Goal: Task Accomplishment & Management: Use online tool/utility

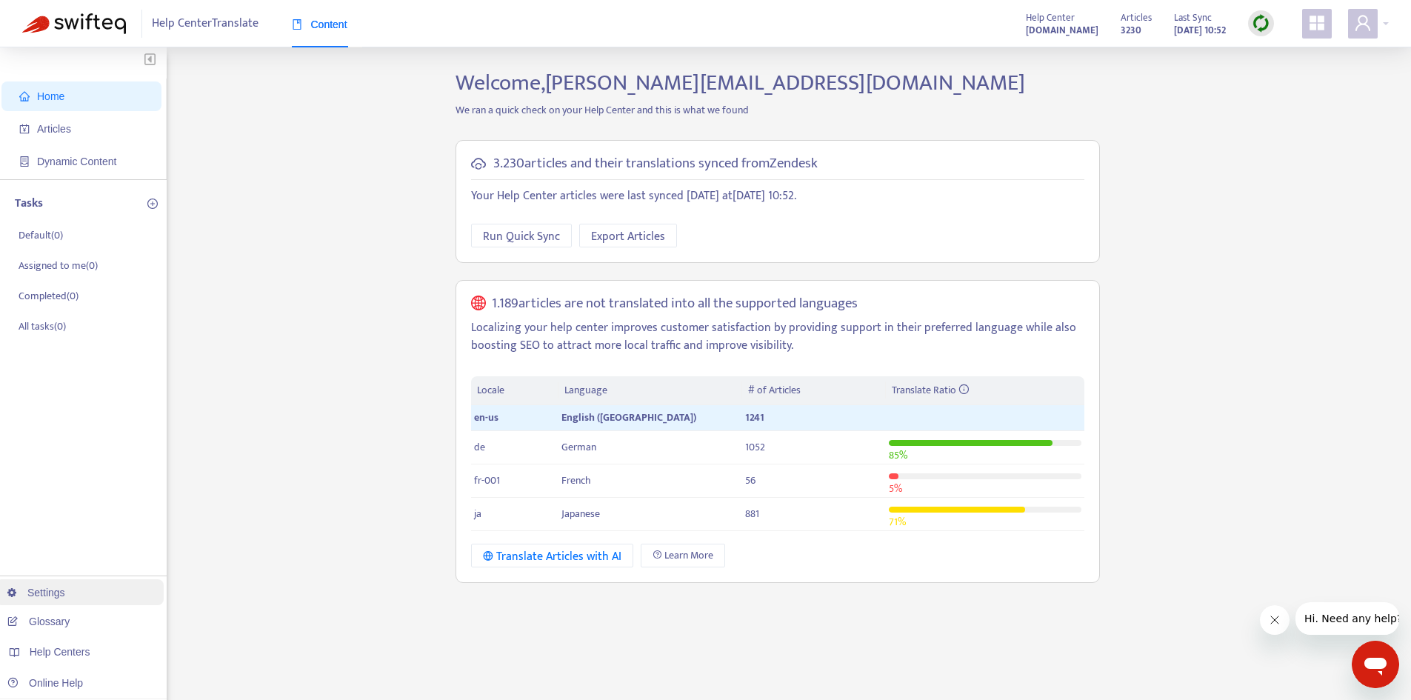
click at [61, 596] on link "Settings" at bounding box center [36, 593] width 58 height 12
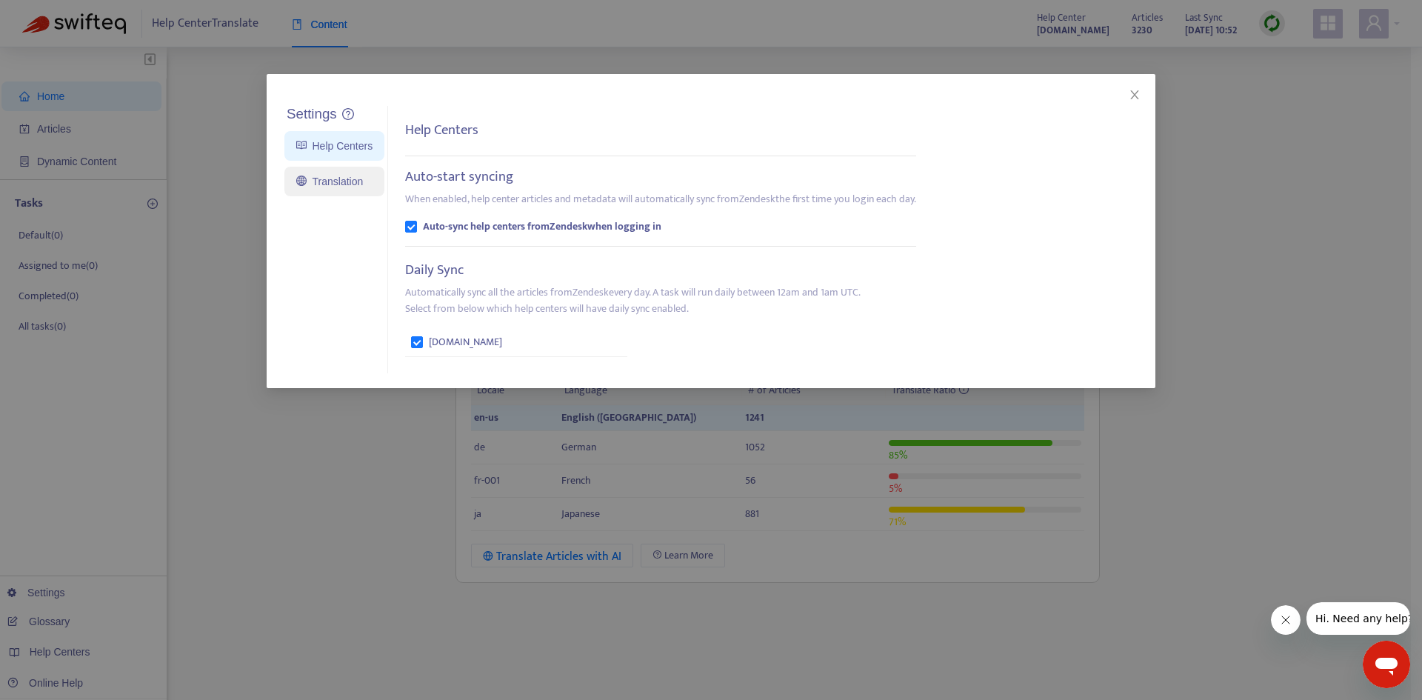
click at [327, 187] on link "Translation" at bounding box center [329, 182] width 67 height 12
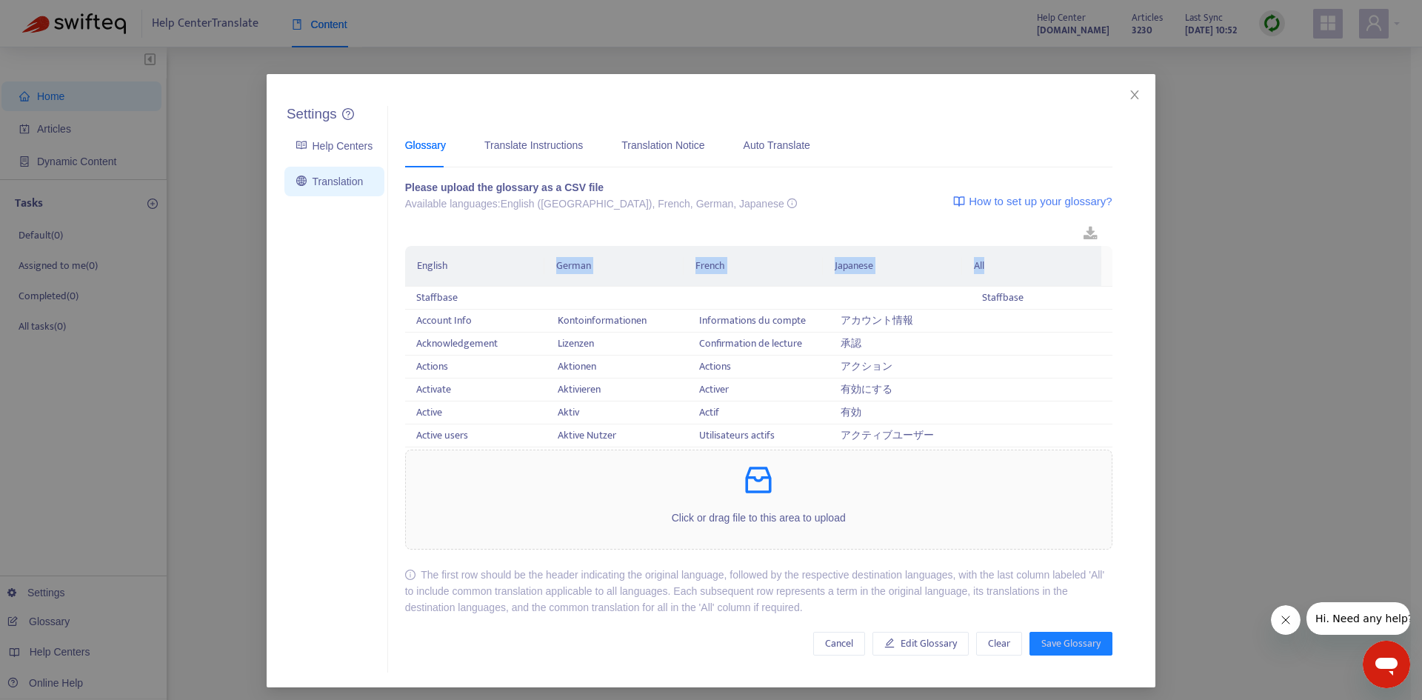
drag, startPoint x: 533, startPoint y: 263, endPoint x: 1005, endPoint y: 267, distance: 471.2
click at [1005, 267] on tr "English German French Japanese All" at bounding box center [759, 266] width 708 height 41
click at [1005, 267] on th "All" at bounding box center [1031, 266] width 139 height 41
click at [1076, 230] on link at bounding box center [1091, 234] width 44 height 23
click at [1130, 98] on icon "close" at bounding box center [1135, 95] width 12 height 12
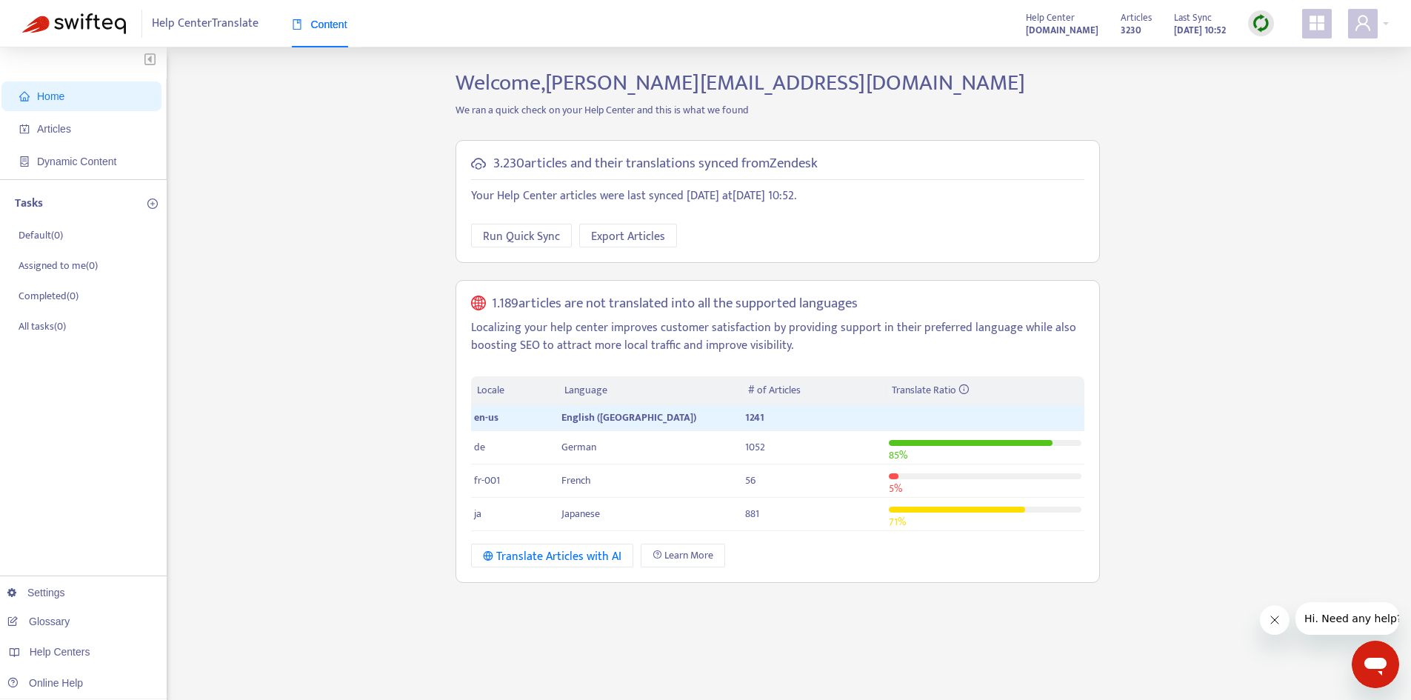
click at [53, 599] on link "Settings" at bounding box center [36, 593] width 58 height 12
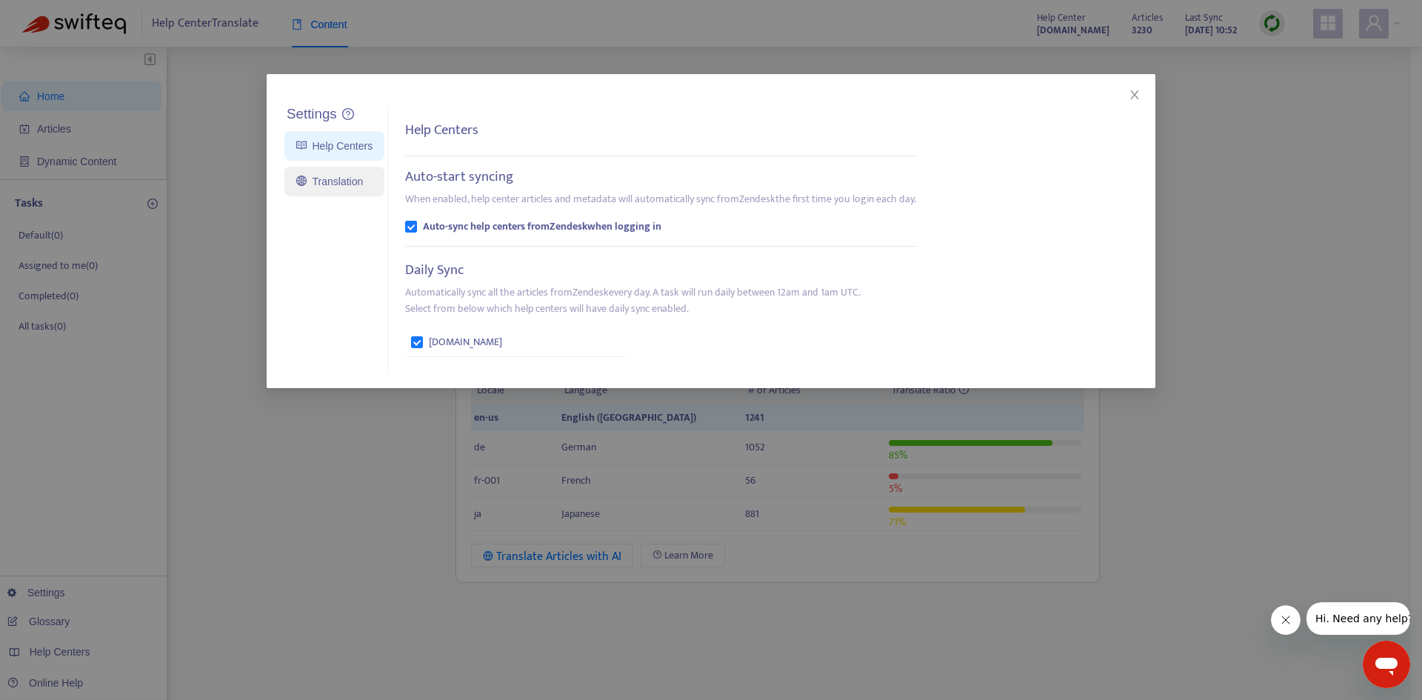
click at [309, 176] on link "Translation" at bounding box center [329, 182] width 67 height 12
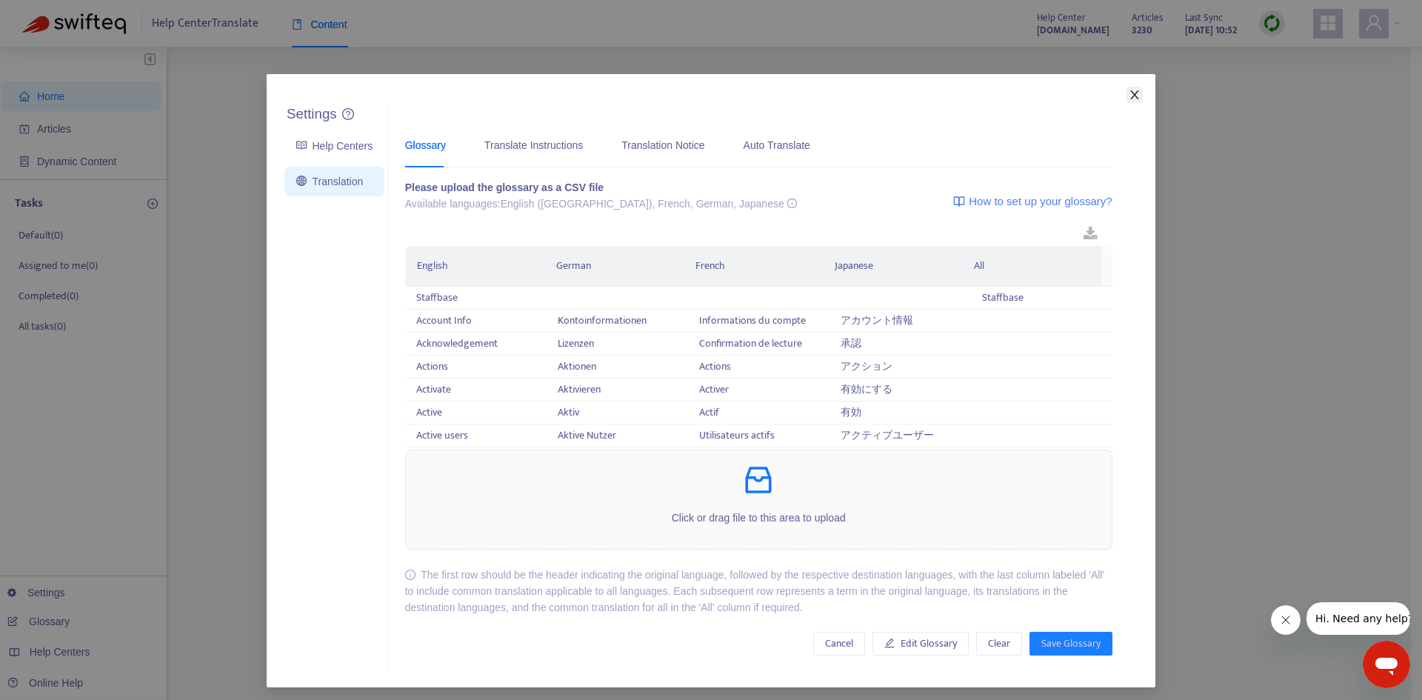
click at [1136, 88] on button "Close" at bounding box center [1135, 95] width 16 height 16
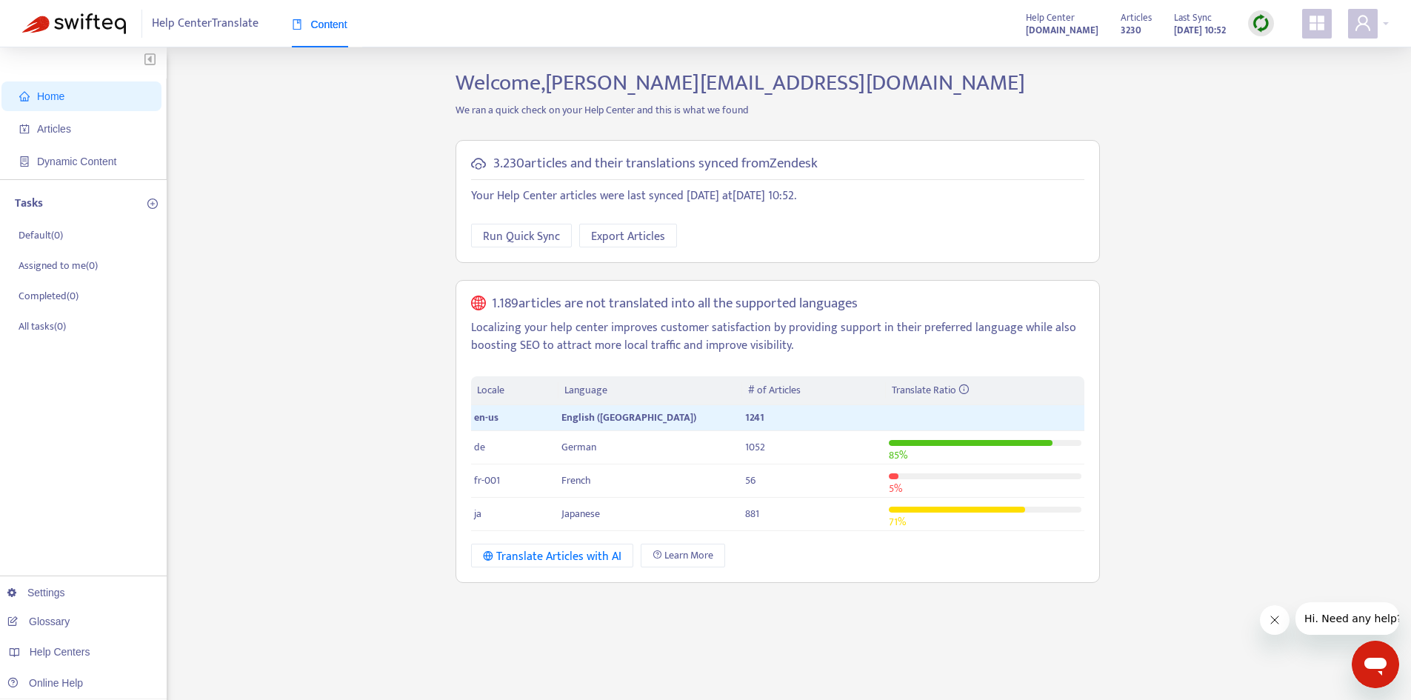
click at [57, 129] on span "Articles" at bounding box center [54, 129] width 34 height 12
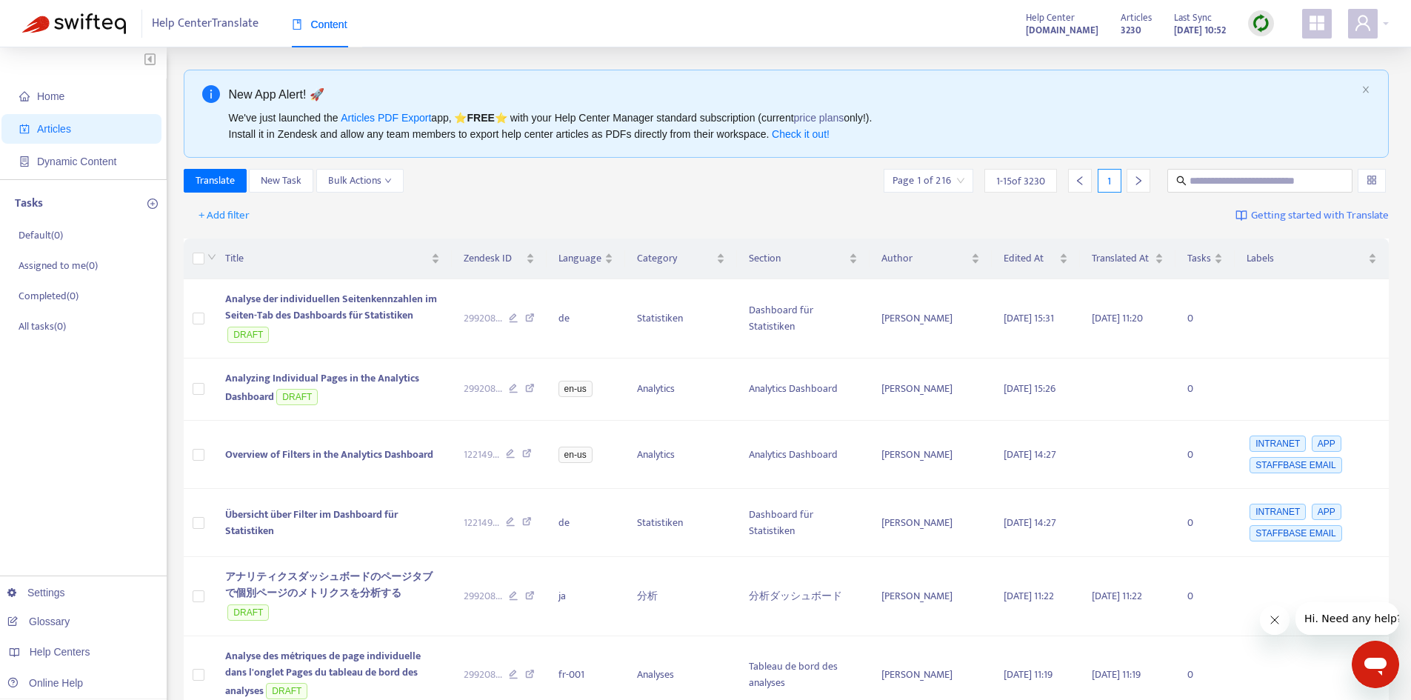
click at [1262, 25] on img at bounding box center [1261, 23] width 19 height 19
click at [1278, 79] on link "Full Sync" at bounding box center [1286, 77] width 53 height 17
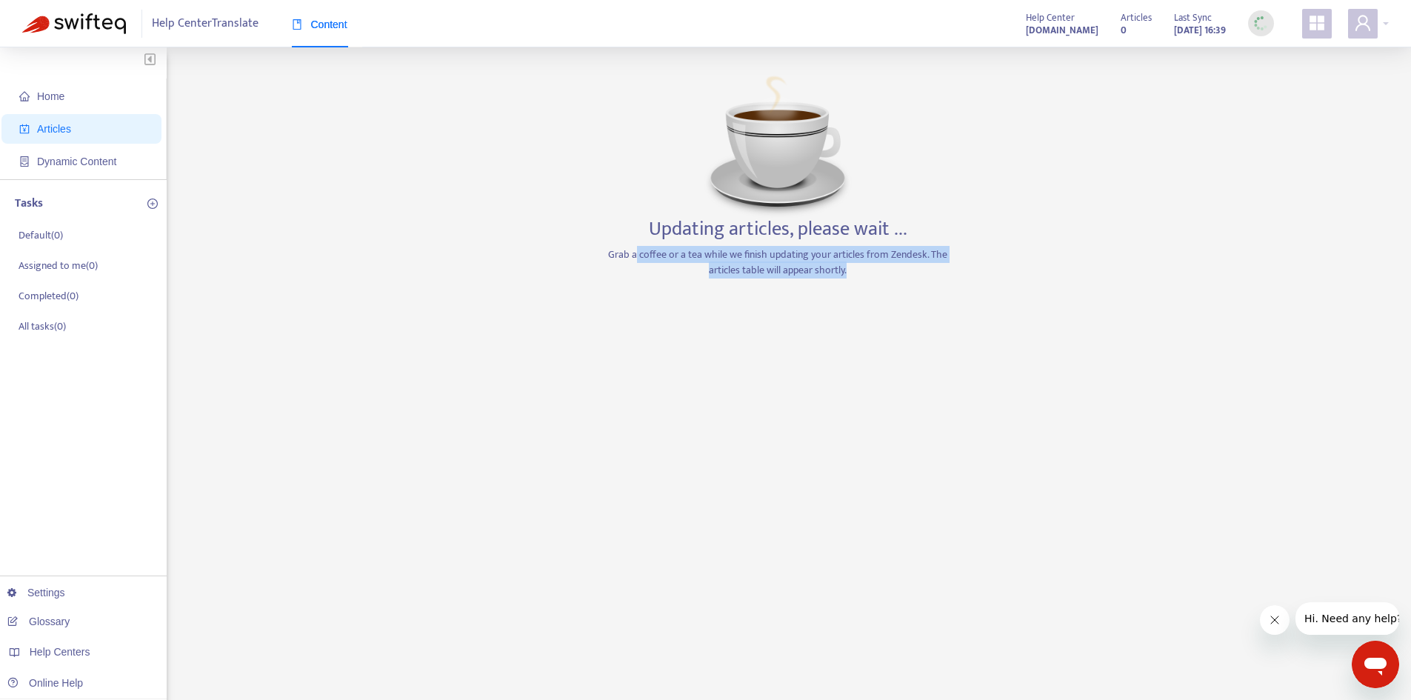
drag, startPoint x: 651, startPoint y: 258, endPoint x: 939, endPoint y: 266, distance: 288.3
click at [939, 267] on p "Grab a coffee or a tea while we finish updating your articles from Zendesk. The…" at bounding box center [778, 262] width 348 height 31
click at [939, 266] on p "Grab a coffee or a tea while we finish updating your articles from Zendesk. The…" at bounding box center [778, 262] width 348 height 31
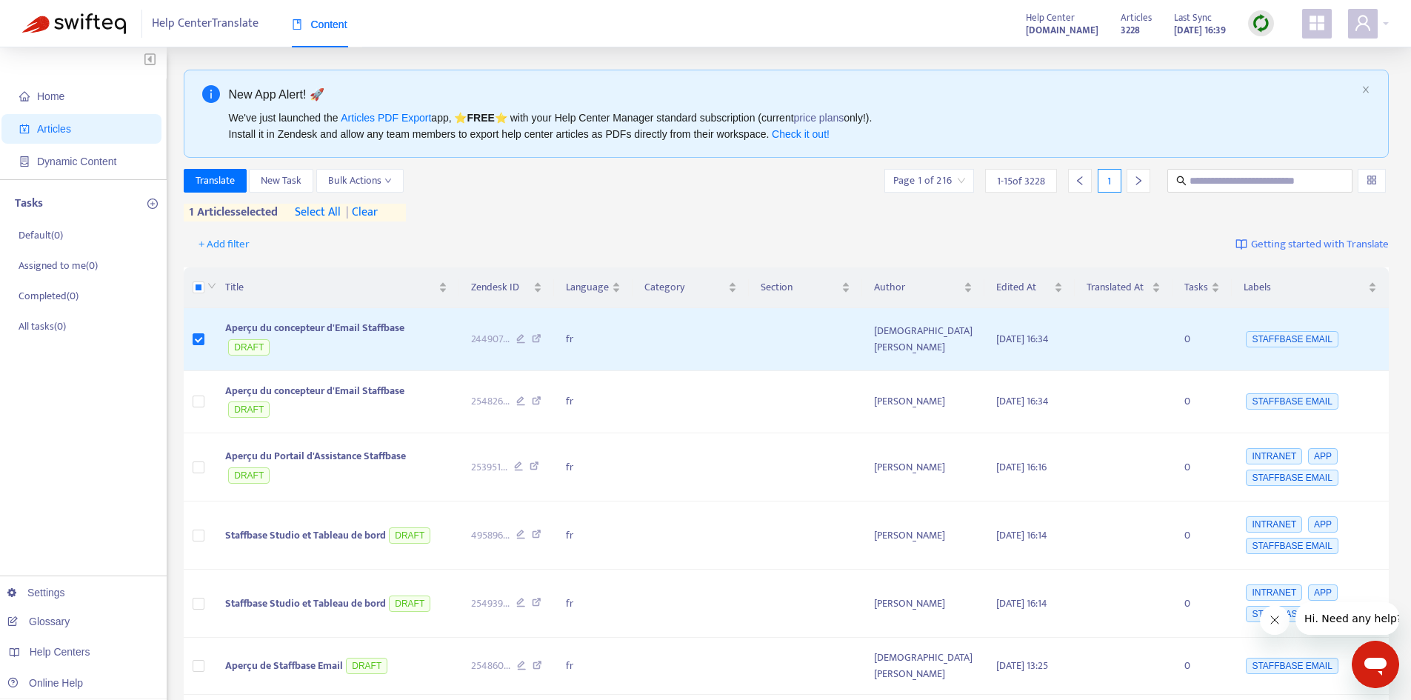
click at [213, 166] on div "New App Alert! 🚀 We've just launched the Articles PDF Export app, ⭐ FREE ⭐️ wit…" at bounding box center [787, 697] width 1206 height 1255
click at [212, 176] on span "Translate" at bounding box center [215, 181] width 39 height 16
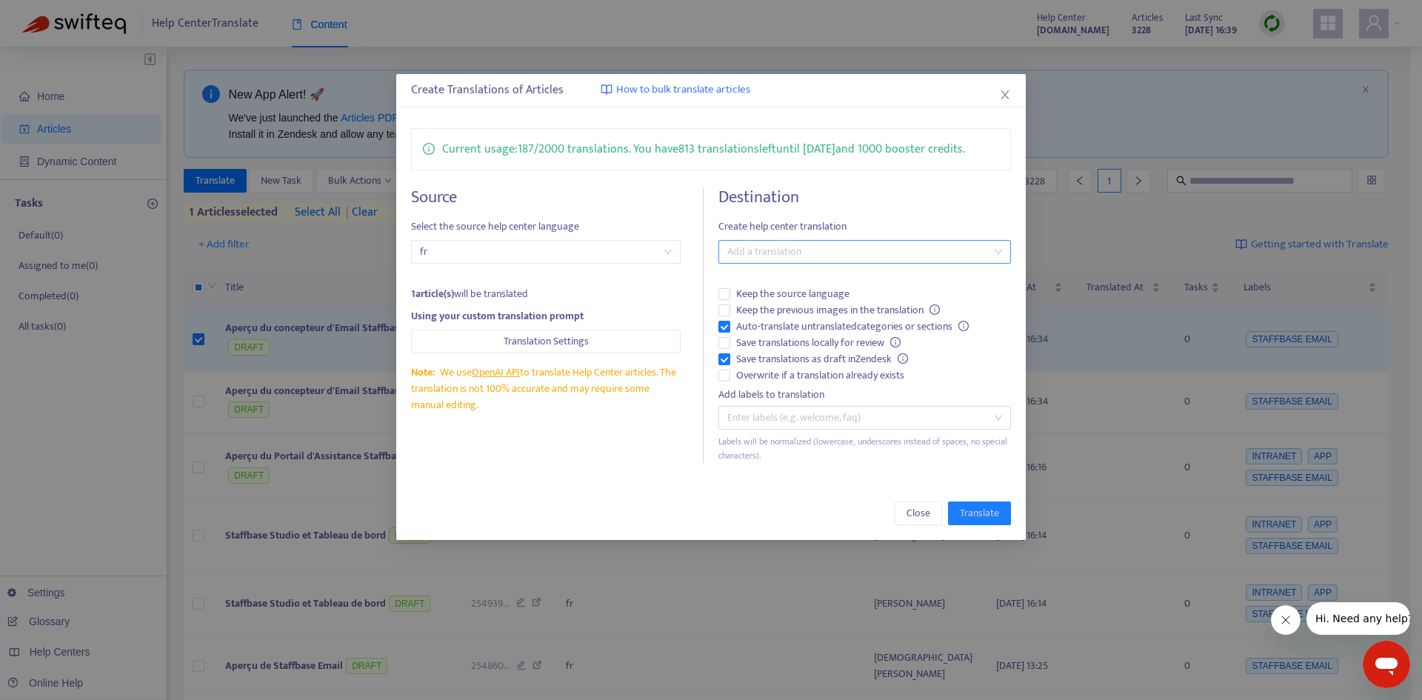
click at [867, 249] on div at bounding box center [857, 252] width 270 height 18
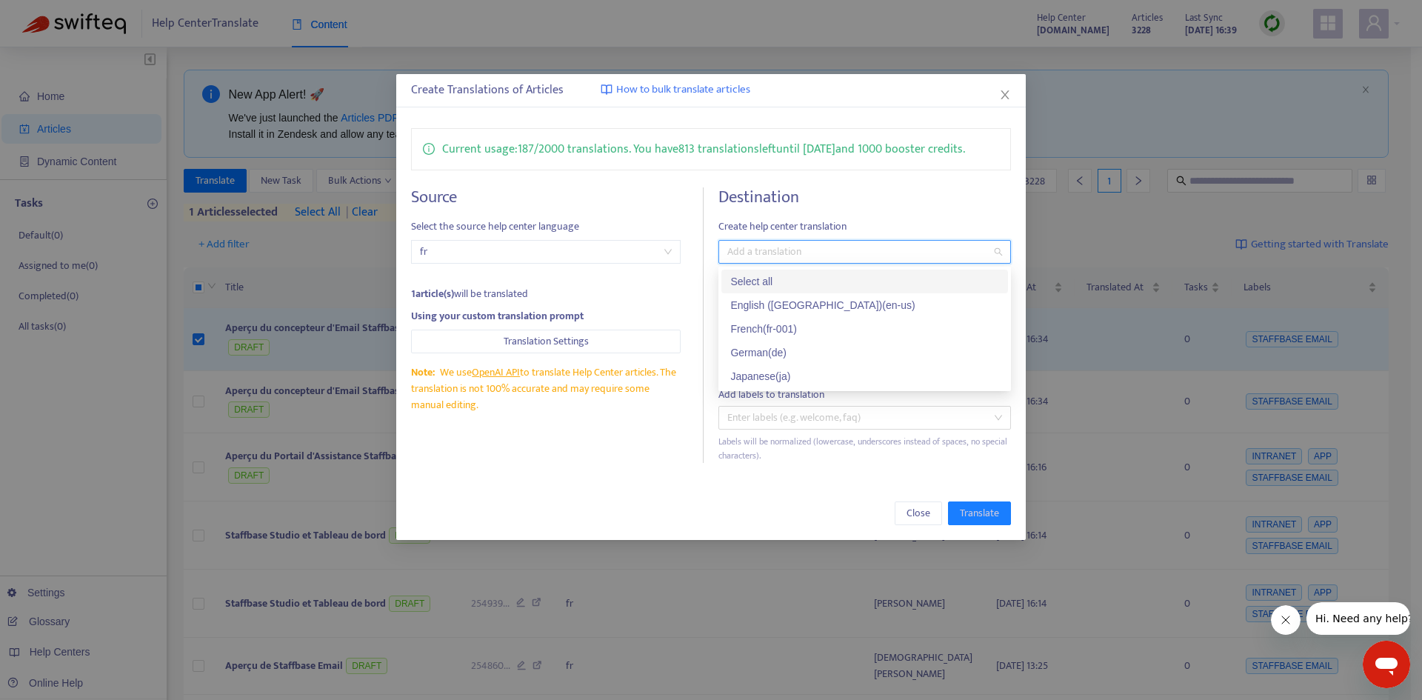
click at [1009, 90] on icon "close" at bounding box center [1005, 95] width 12 height 12
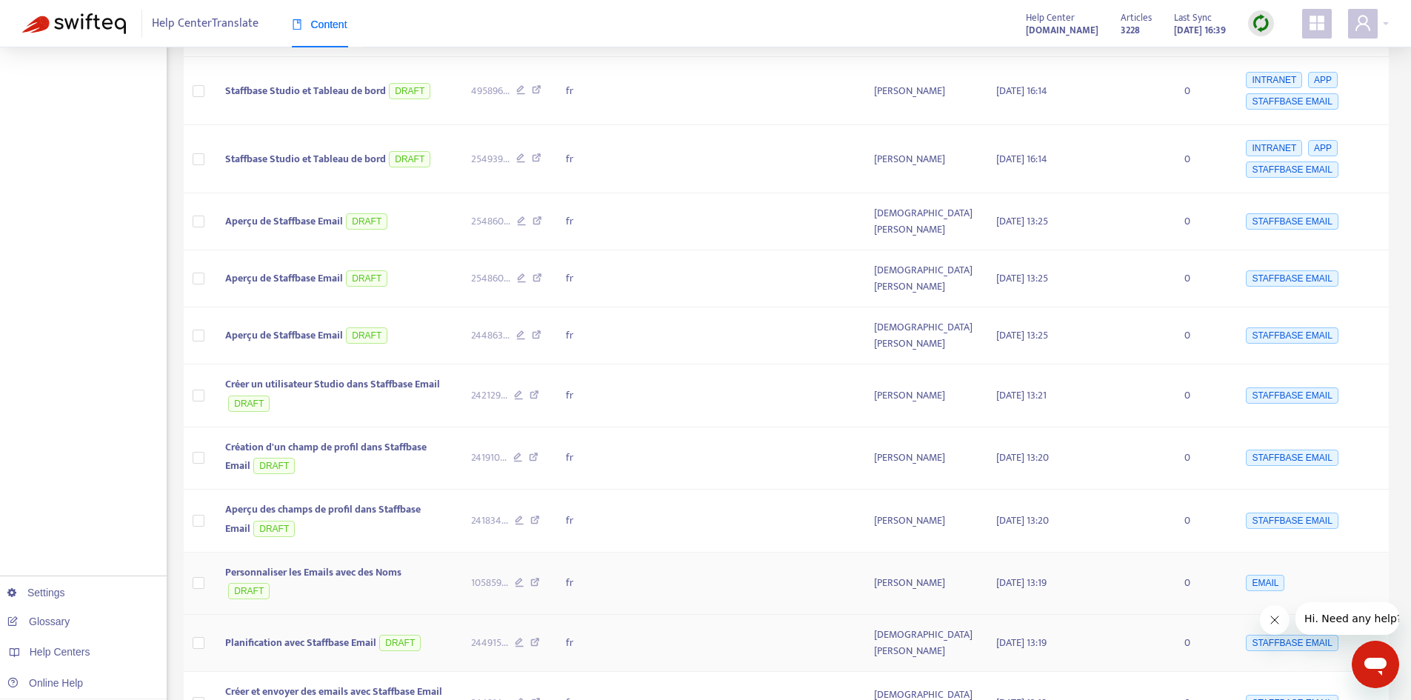
scroll to position [608, 0]
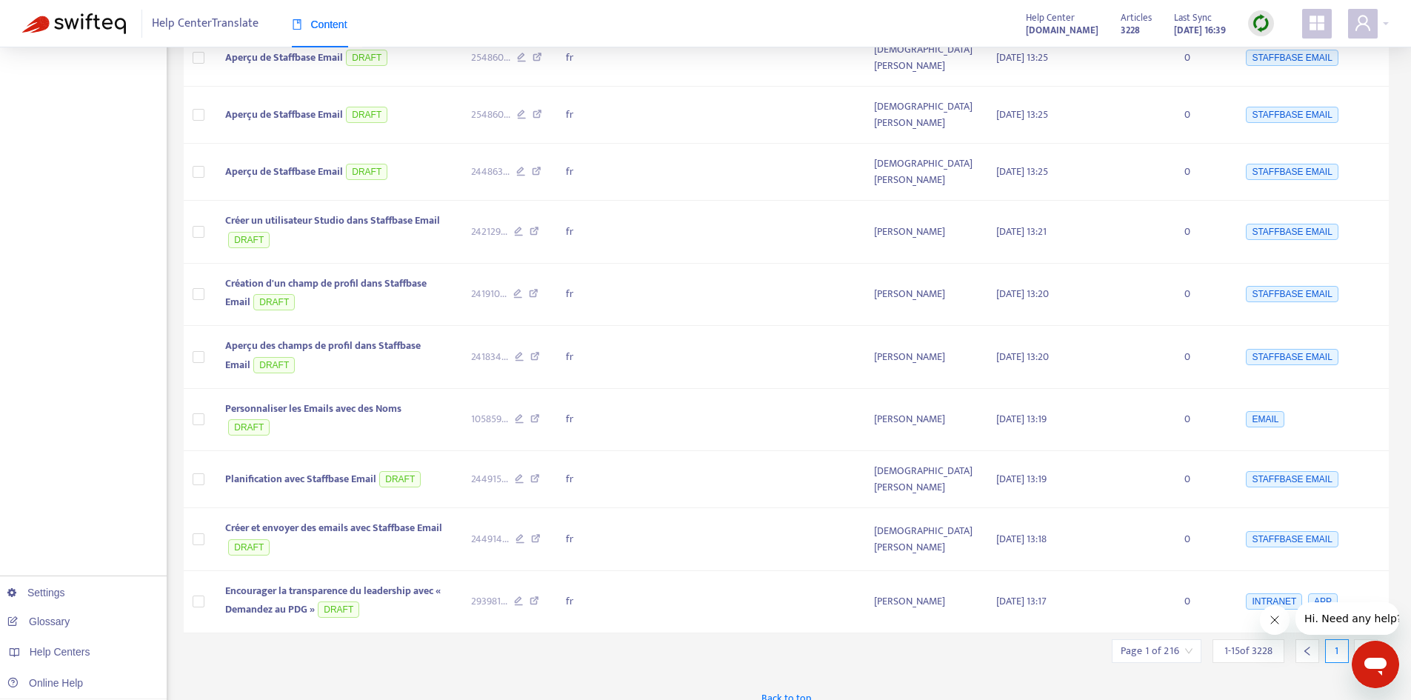
click at [1191, 640] on input "search" at bounding box center [1157, 651] width 72 height 22
click at [1182, 660] on div "New App Alert! 🚀 We've just launched the Articles PDF Export app, ⭐ FREE ⭐️ wit…" at bounding box center [787, 88] width 1206 height 1255
click at [1365, 646] on icon "right" at bounding box center [1366, 651] width 10 height 10
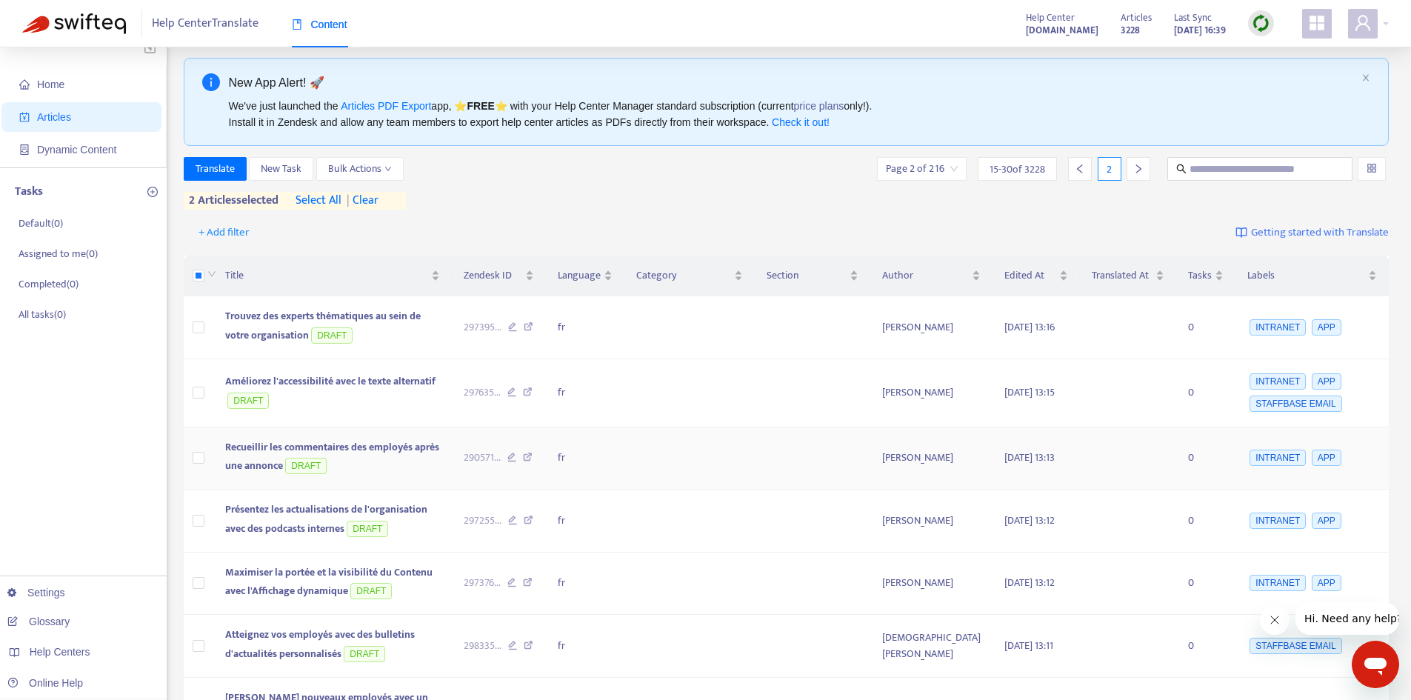
scroll to position [0, 0]
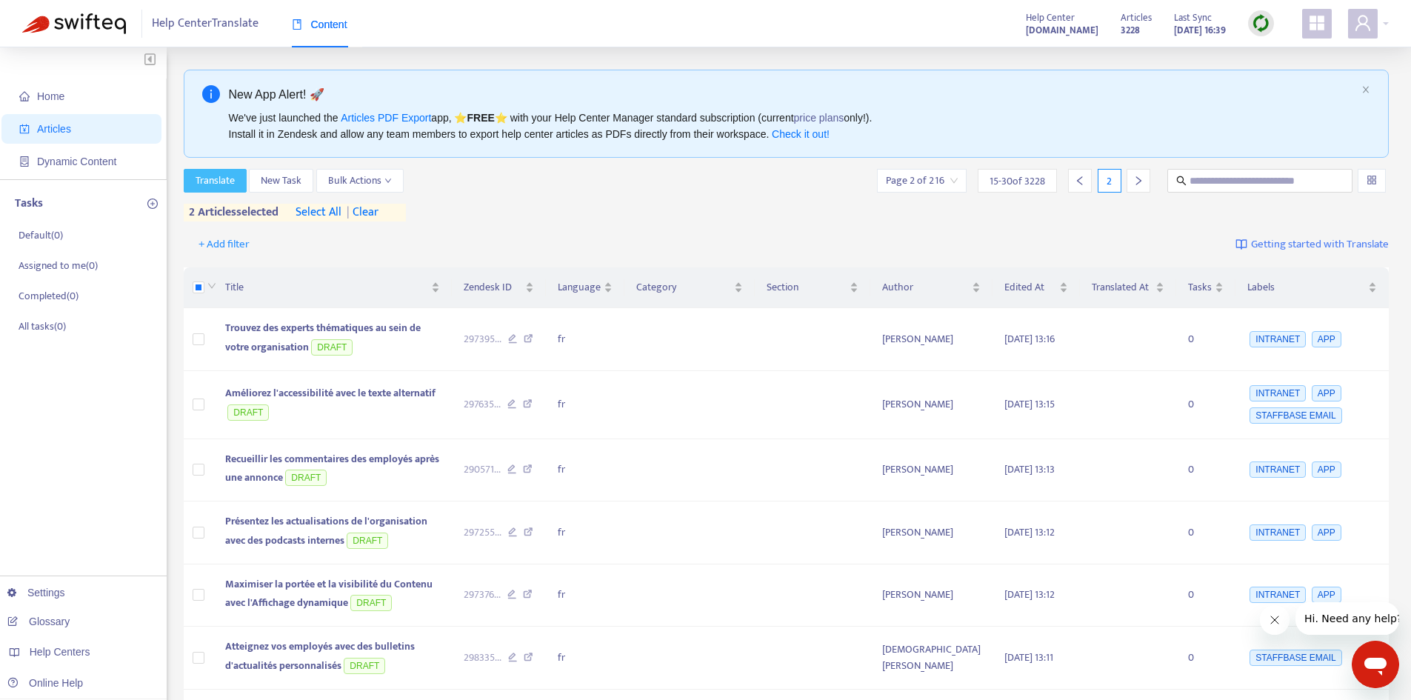
click at [219, 186] on span "Translate" at bounding box center [215, 181] width 39 height 16
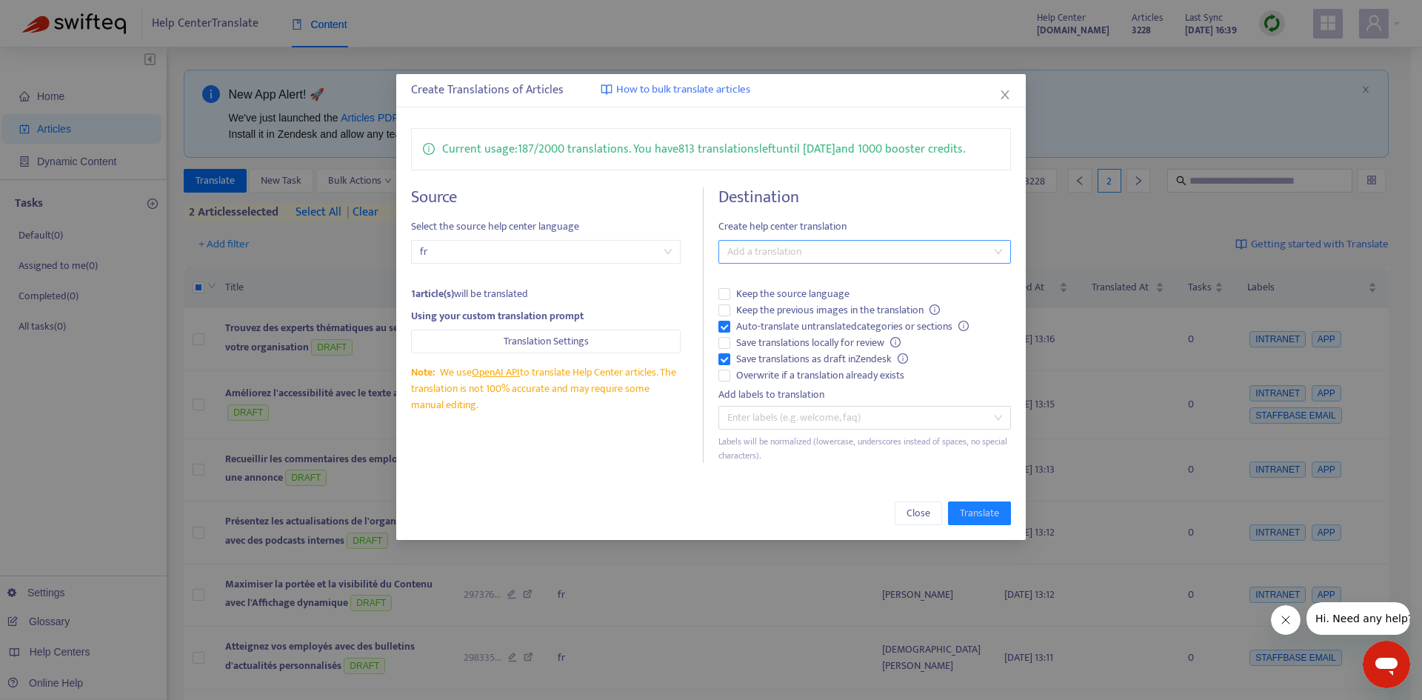
click at [804, 242] on div "Add a translation" at bounding box center [865, 252] width 293 height 24
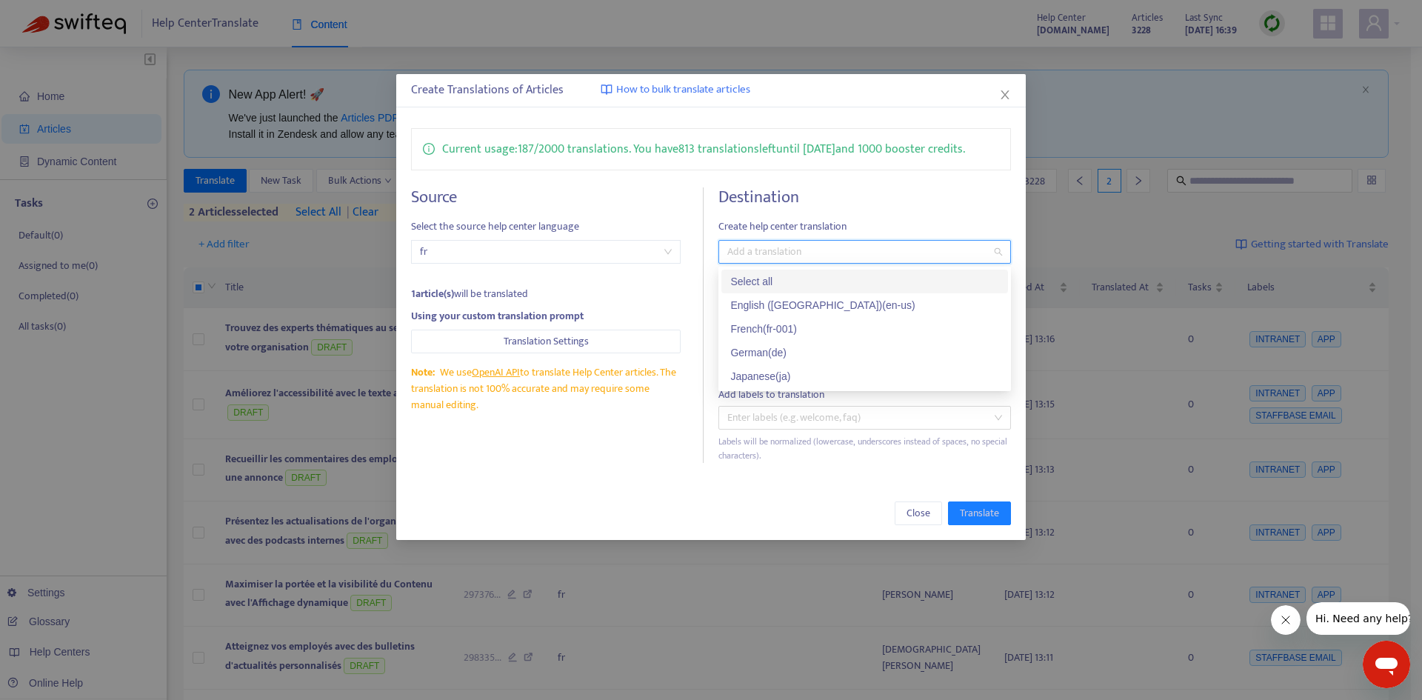
click at [849, 207] on h4 "Destination" at bounding box center [865, 197] width 293 height 20
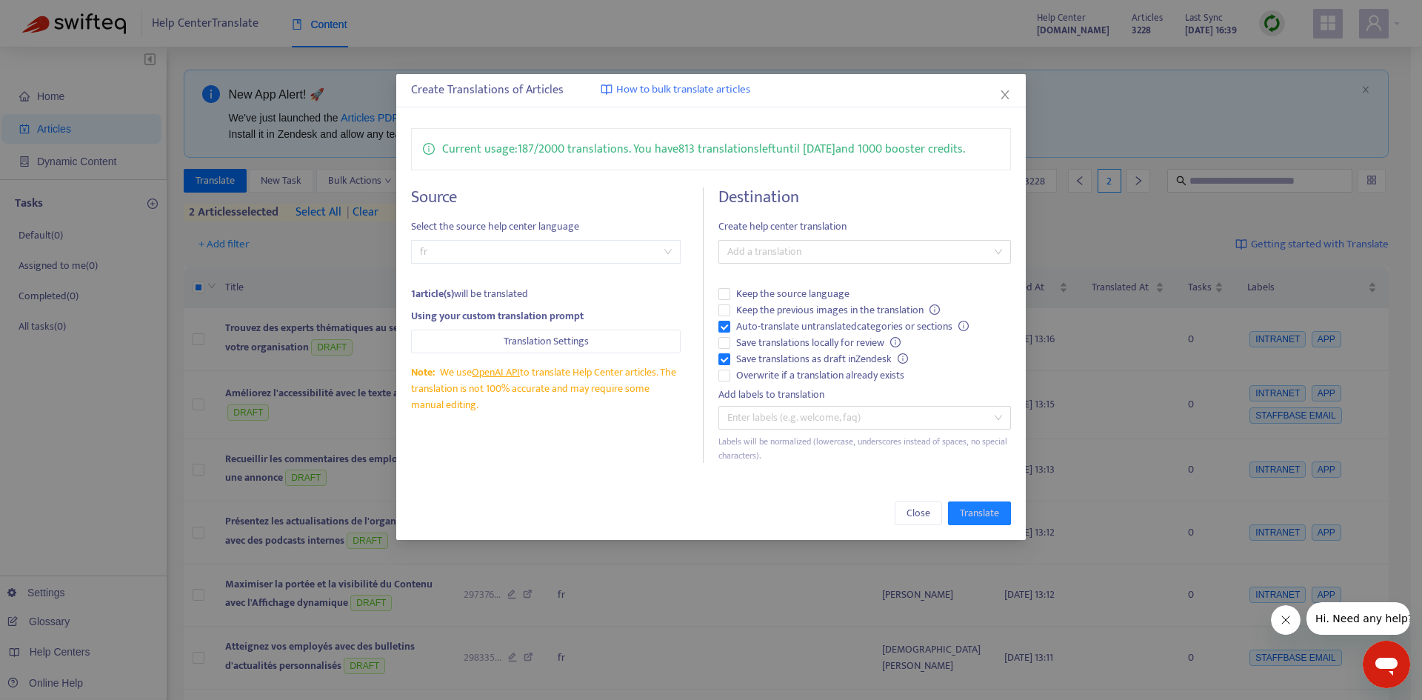
click at [668, 249] on span "fr" at bounding box center [546, 252] width 253 height 22
click at [545, 306] on div "en-us" at bounding box center [552, 305] width 258 height 16
click at [793, 249] on div at bounding box center [857, 252] width 270 height 18
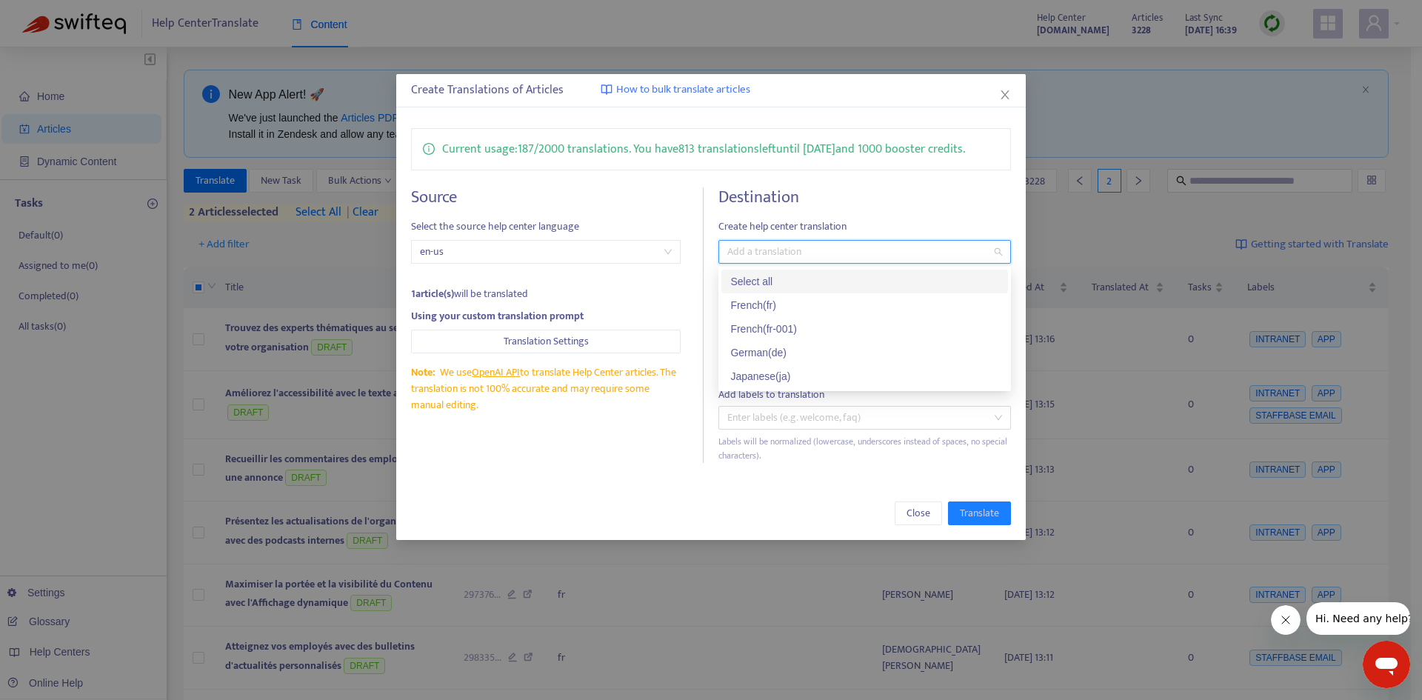
click at [660, 262] on span "en-us" at bounding box center [546, 252] width 253 height 22
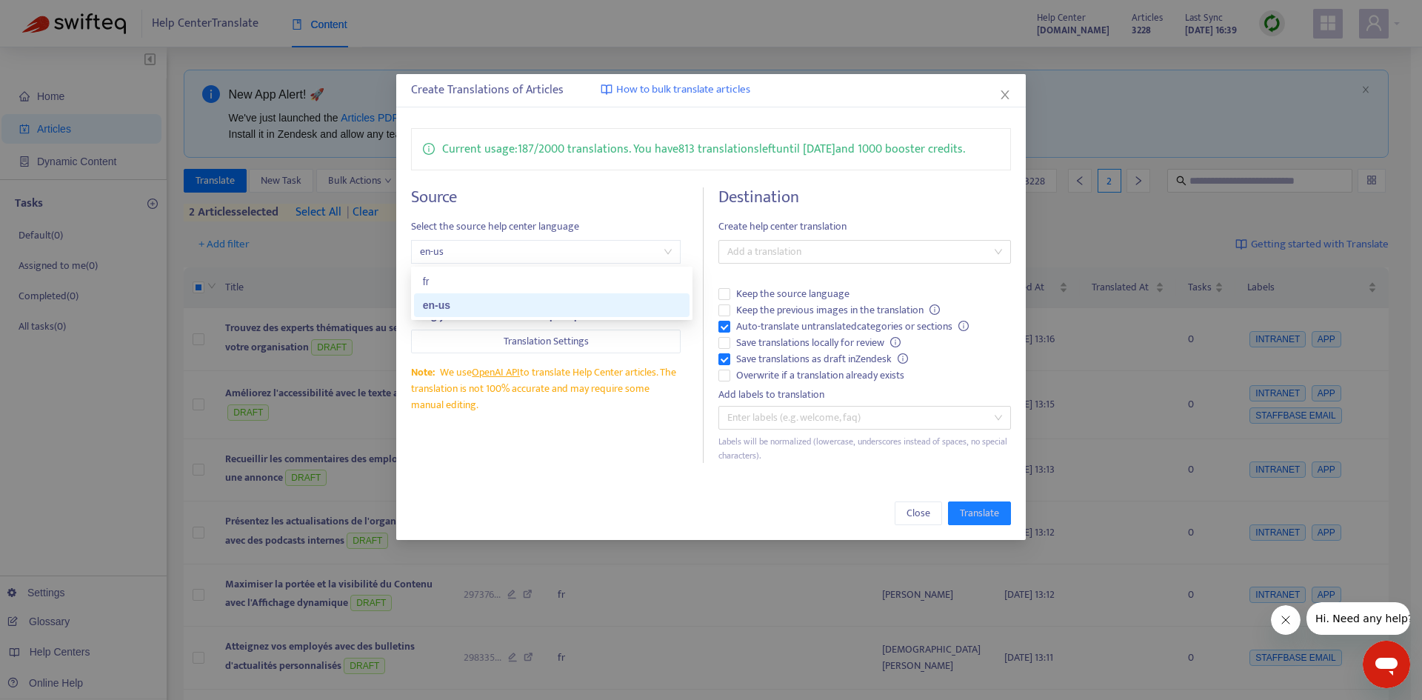
click at [659, 202] on h4 "Source" at bounding box center [546, 197] width 270 height 20
click at [796, 263] on div "Add a translation" at bounding box center [865, 252] width 293 height 24
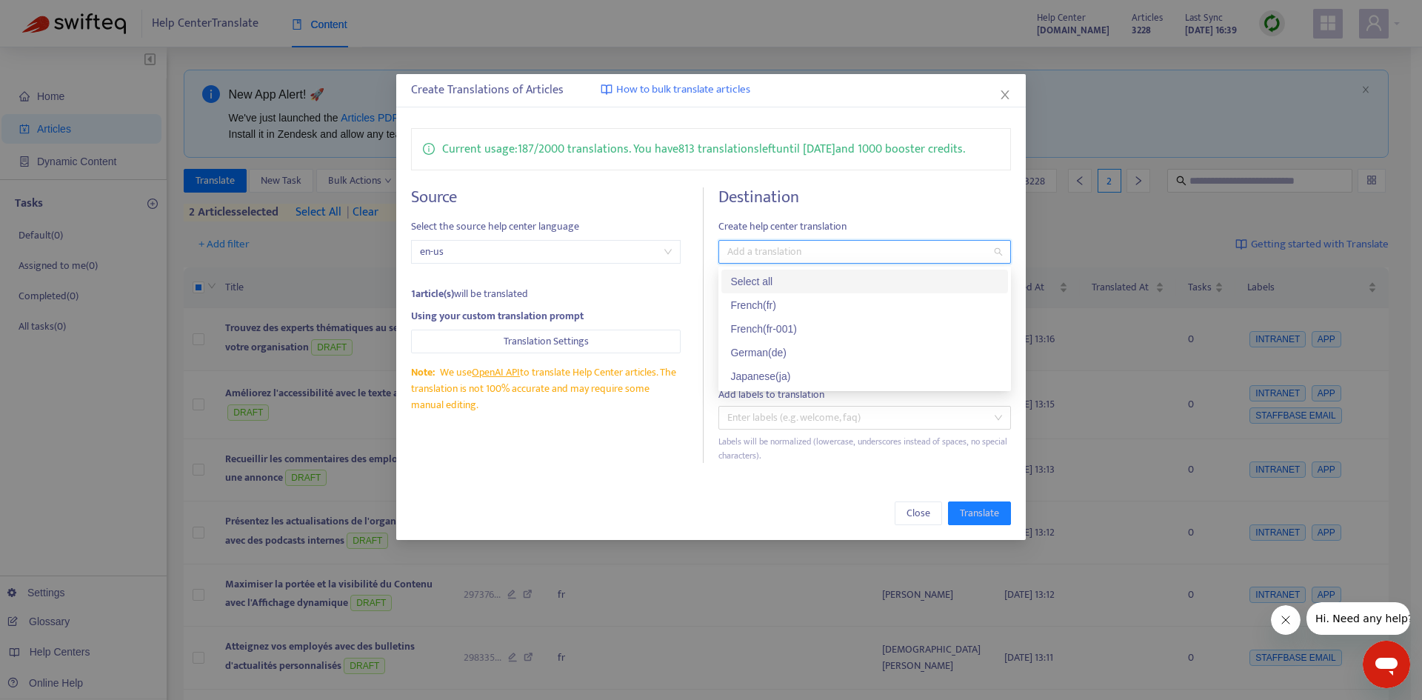
drag, startPoint x: 1008, startPoint y: 96, endPoint x: 782, endPoint y: 352, distance: 340.7
click at [1008, 97] on icon "close" at bounding box center [1005, 95] width 12 height 12
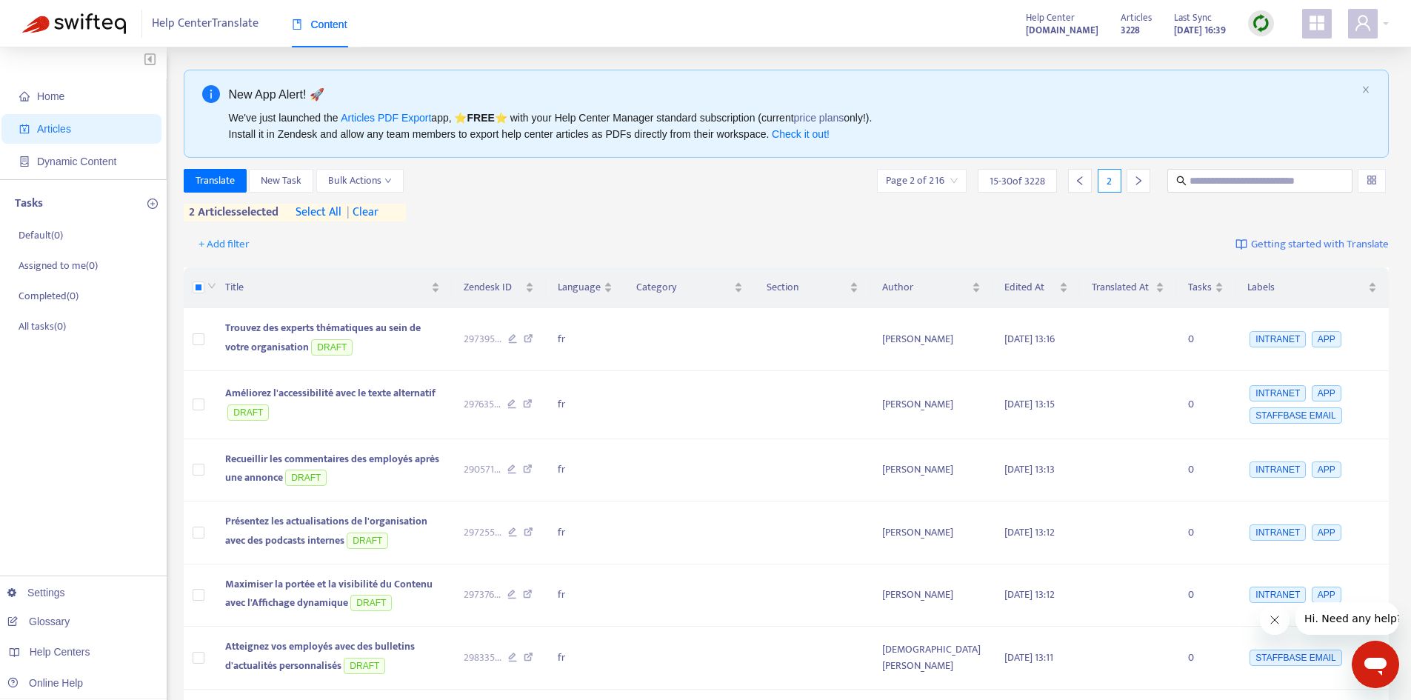
click at [389, 206] on div "2 articles selected select all | clear" at bounding box center [295, 213] width 222 height 18
click at [376, 209] on span "| clear" at bounding box center [360, 213] width 37 height 18
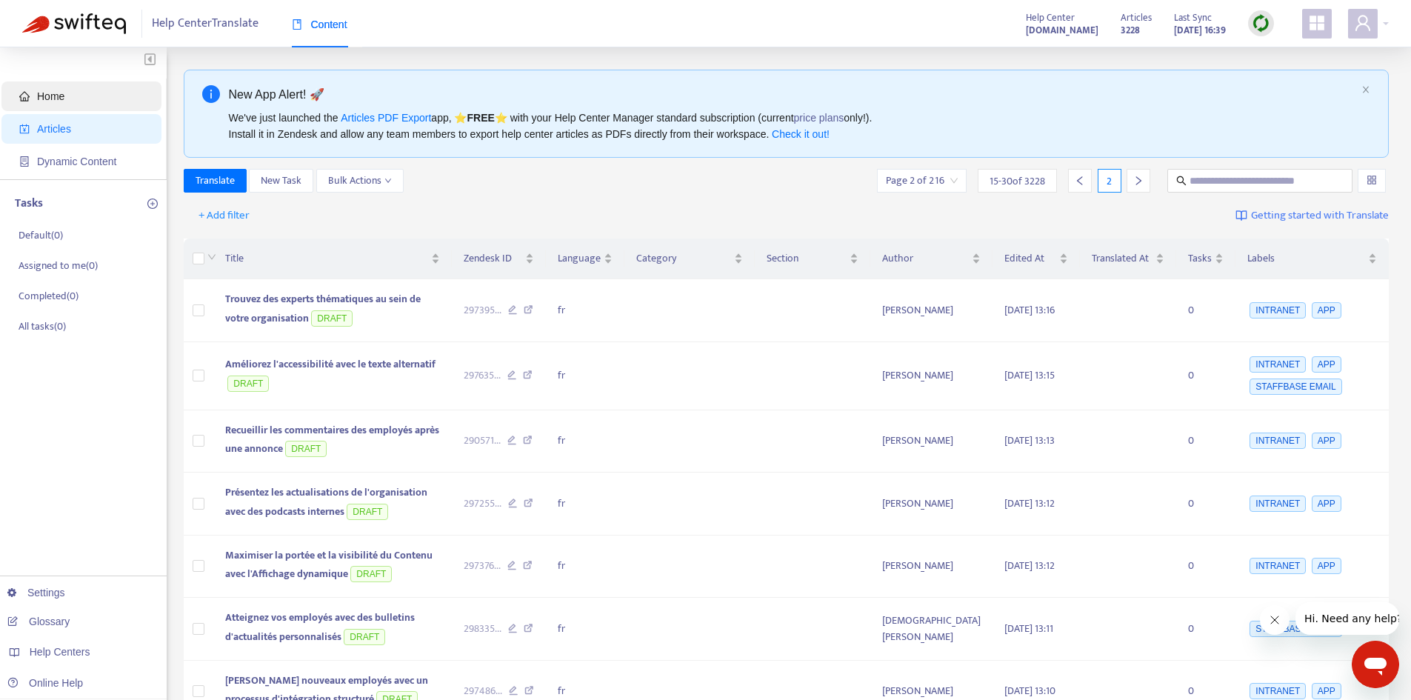
click at [104, 99] on span "Home" at bounding box center [84, 96] width 130 height 30
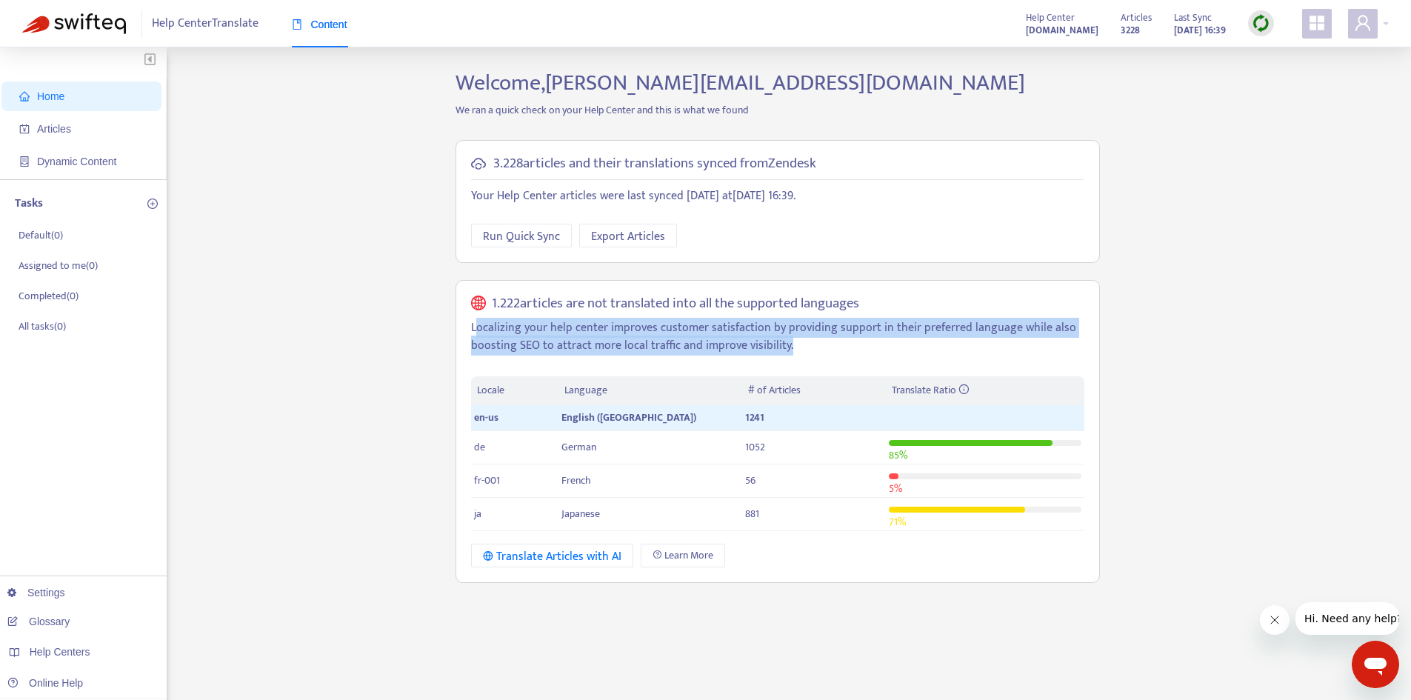
drag, startPoint x: 519, startPoint y: 342, endPoint x: 853, endPoint y: 338, distance: 334.1
click at [853, 338] on p "Localizing your help center improves customer satisfaction by providing support…" at bounding box center [777, 337] width 613 height 36
click at [852, 337] on p "Localizing your help center improves customer satisfaction by providing support…" at bounding box center [777, 337] width 613 height 36
click at [842, 336] on p "Localizing your help center improves customer satisfaction by providing support…" at bounding box center [777, 337] width 613 height 36
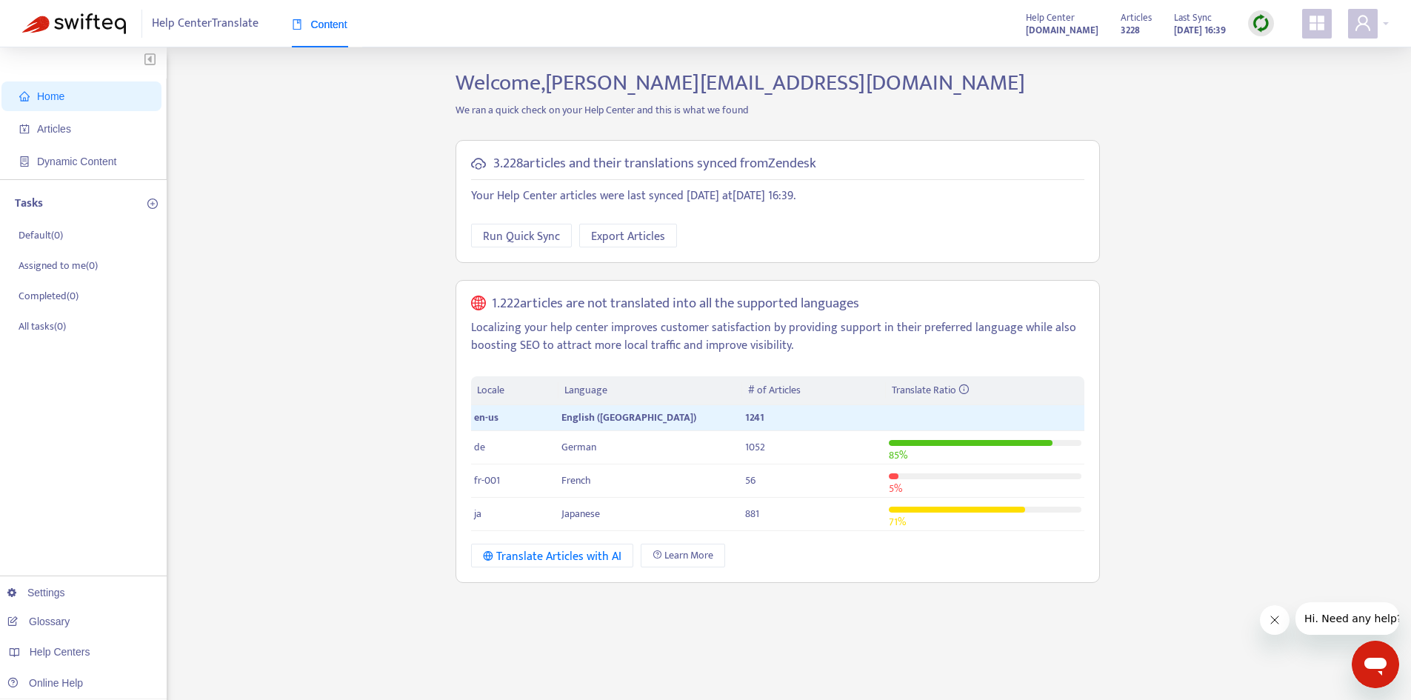
click at [255, 462] on div "Home Articles Dynamic Content Tasks Default ( 0 ) Assigned to me ( 0 ) Complete…" at bounding box center [705, 503] width 1367 height 867
drag, startPoint x: 489, startPoint y: 347, endPoint x: 809, endPoint y: 342, distance: 320.1
click at [809, 342] on p "Localizing your help center improves customer satisfaction by providing support…" at bounding box center [777, 337] width 613 height 36
click at [808, 342] on p "Localizing your help center improves customer satisfaction by providing support…" at bounding box center [777, 337] width 613 height 36
click at [803, 338] on p "Localizing your help center improves customer satisfaction by providing support…" at bounding box center [777, 337] width 613 height 36
